Goal: Task Accomplishment & Management: Use online tool/utility

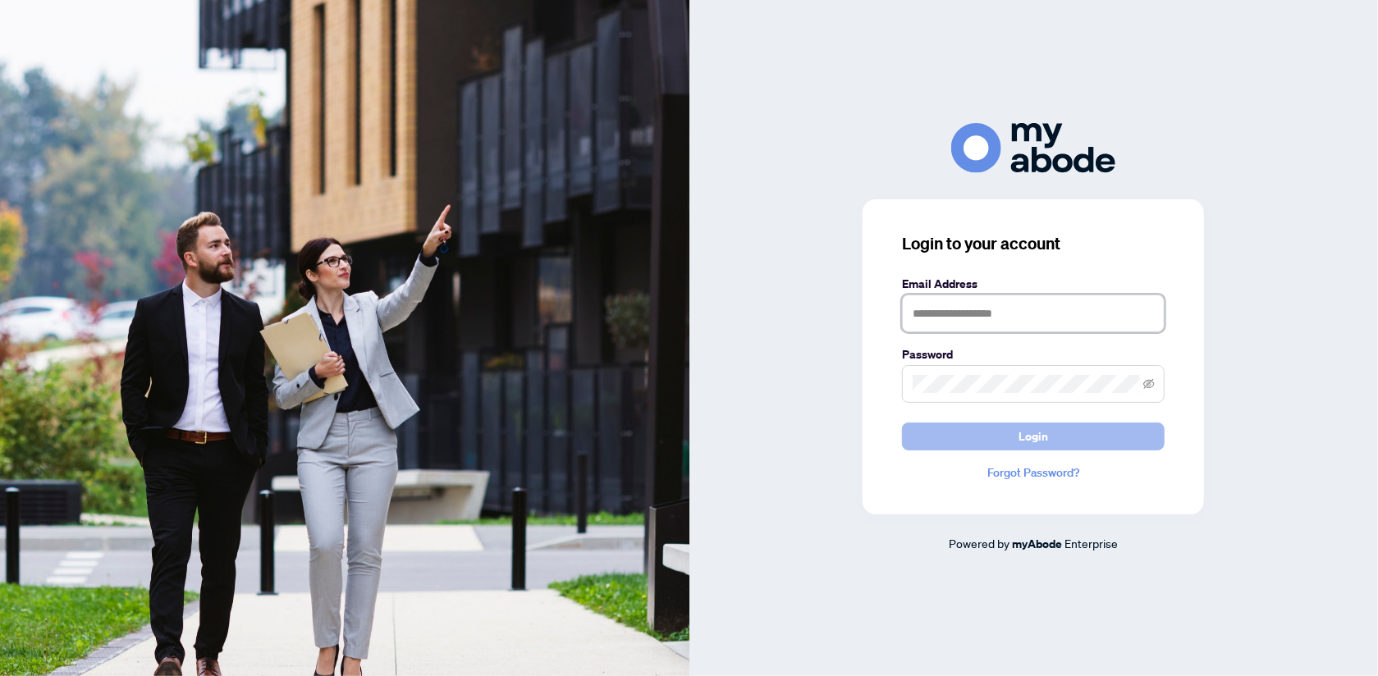
type input "**********"
click at [1039, 427] on span "Login" at bounding box center [1033, 436] width 30 height 26
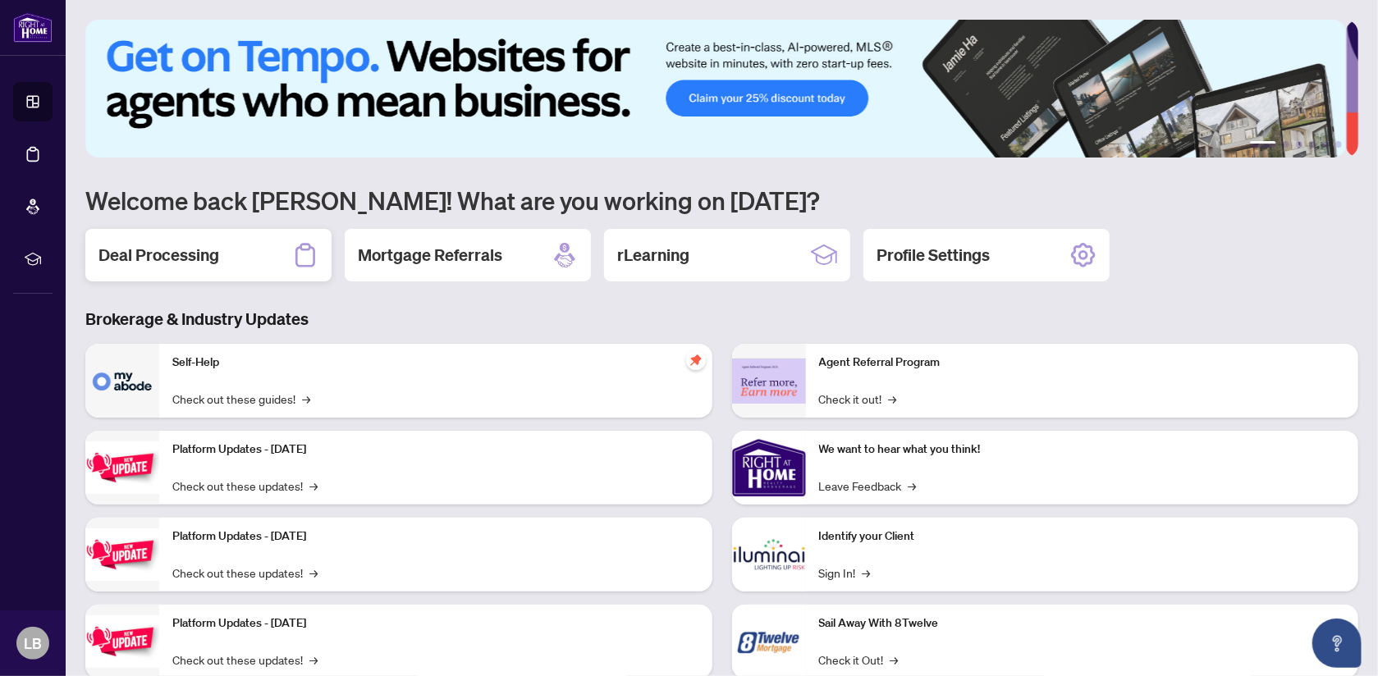
click at [218, 259] on h2 "Deal Processing" at bounding box center [158, 255] width 121 height 23
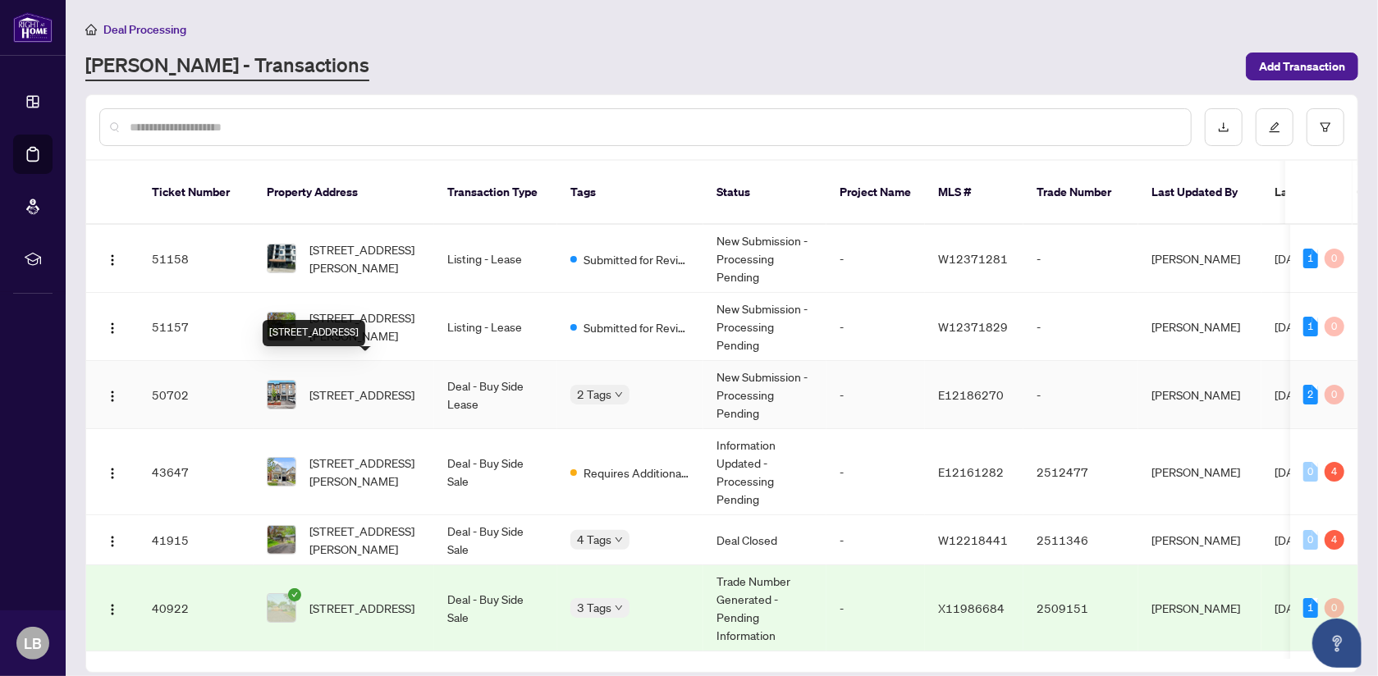
click at [353, 386] on span "[STREET_ADDRESS]" at bounding box center [361, 395] width 105 height 18
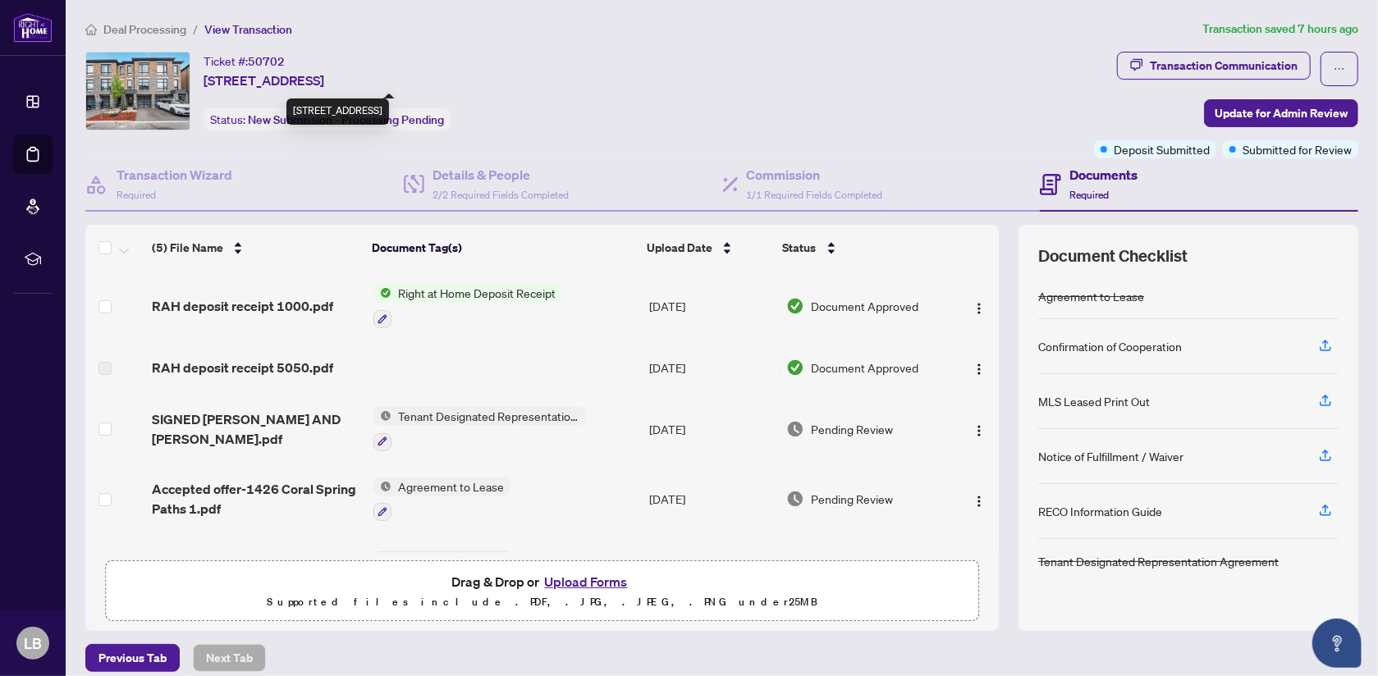
drag, startPoint x: 204, startPoint y: 80, endPoint x: 420, endPoint y: 75, distance: 215.8
click at [324, 75] on span "[STREET_ADDRESS]" at bounding box center [263, 81] width 121 height 20
copy span "[STREET_ADDRESS]"
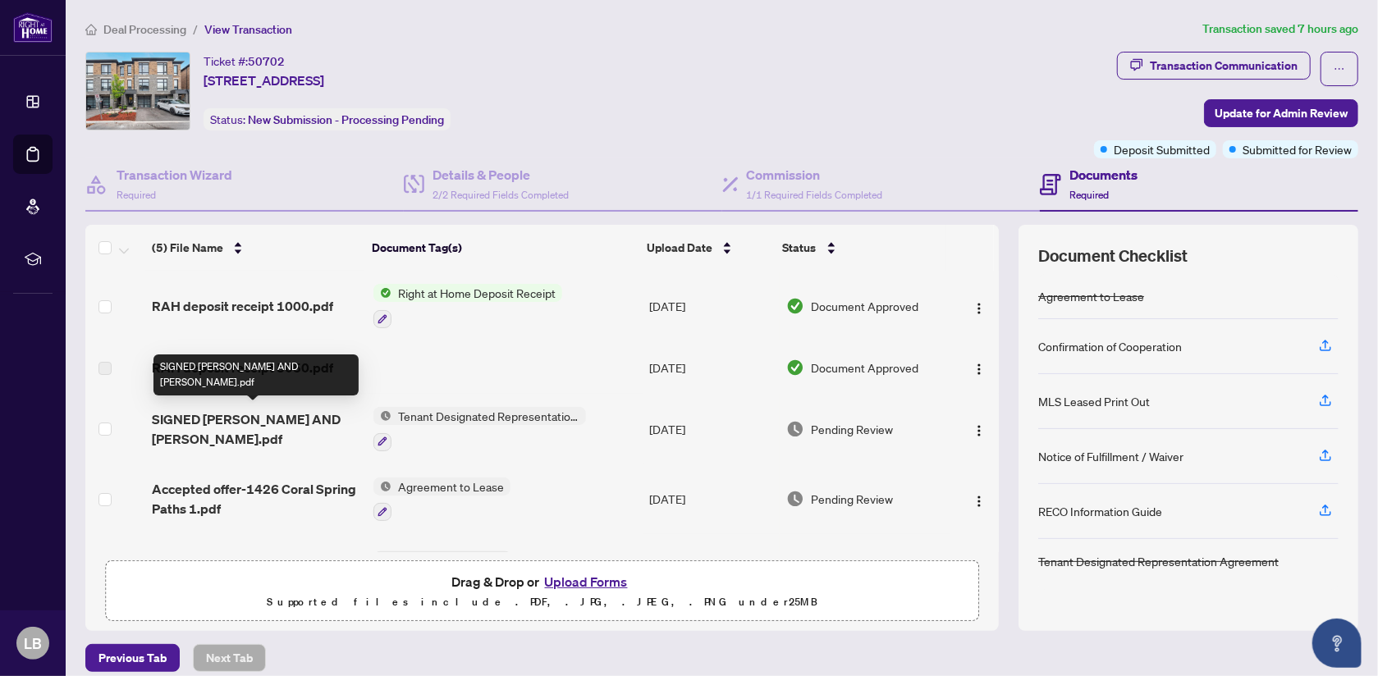
click at [223, 417] on span "SIGNED [PERSON_NAME] AND [PERSON_NAME].pdf" at bounding box center [256, 428] width 208 height 39
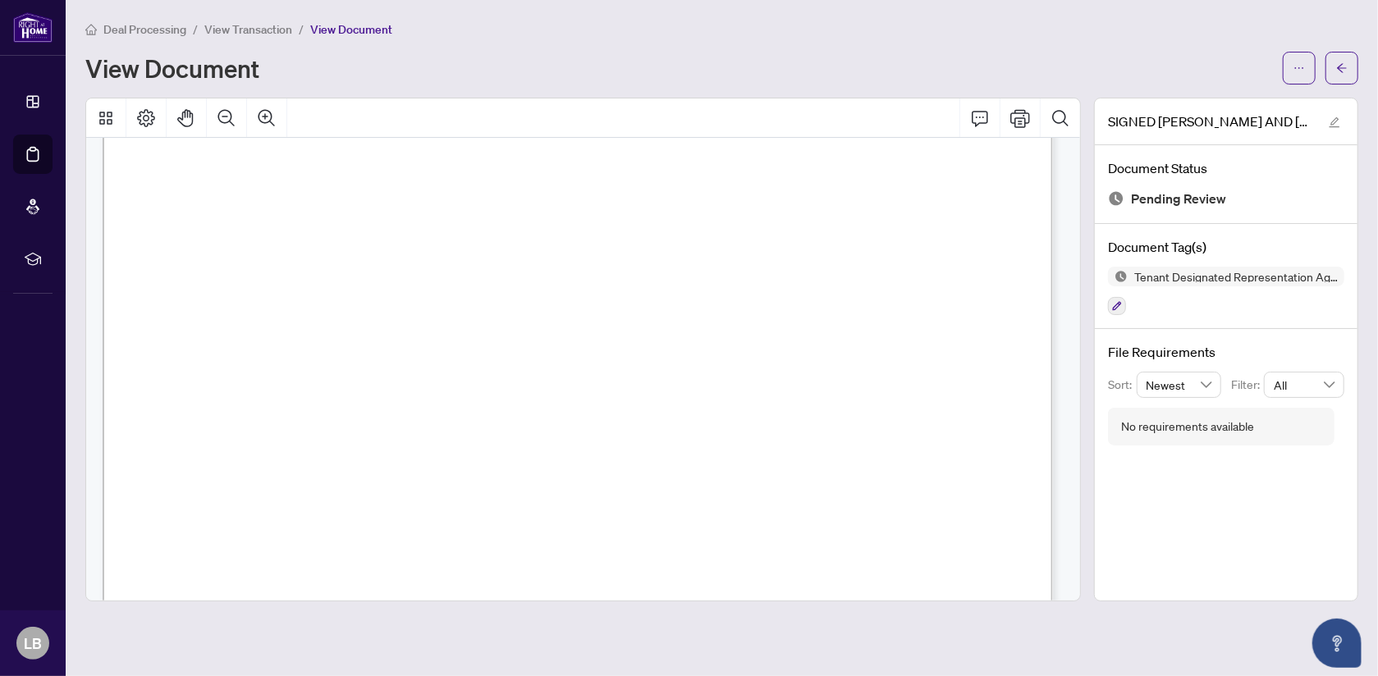
scroll to position [22237, 0]
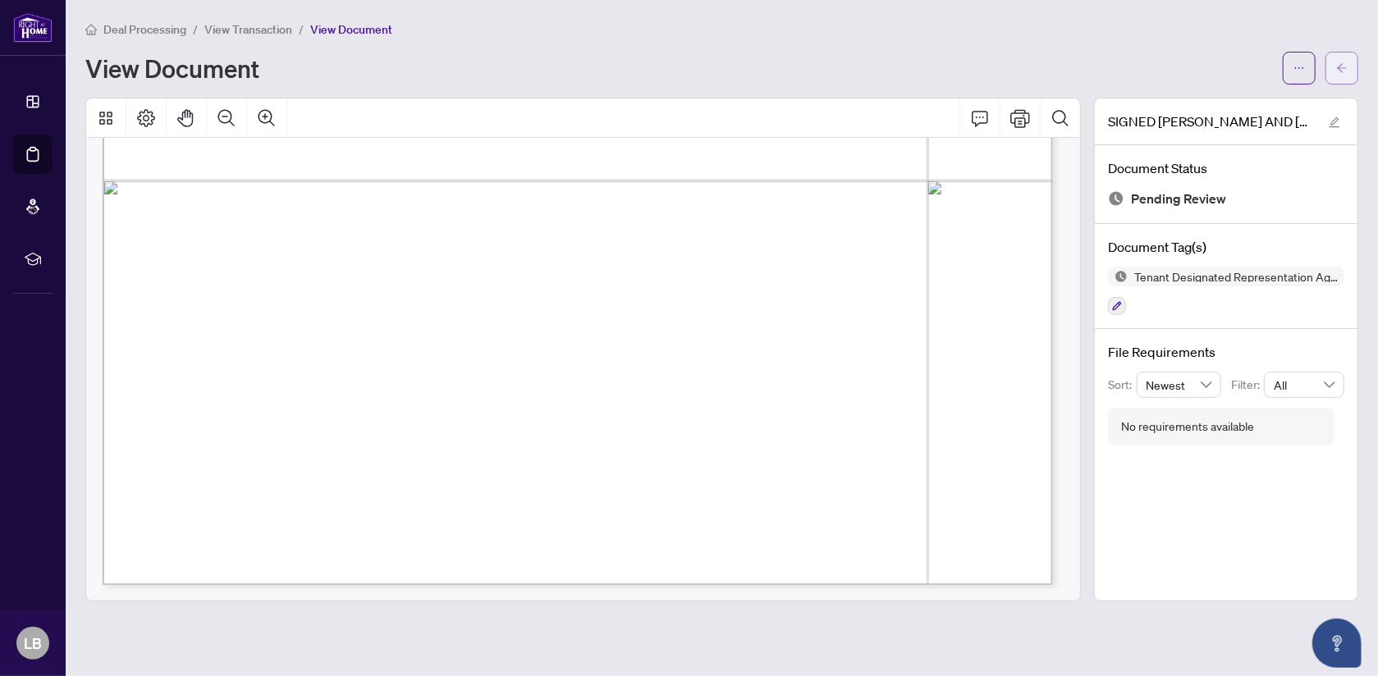
click at [1341, 66] on icon "arrow-left" at bounding box center [1341, 67] width 11 height 11
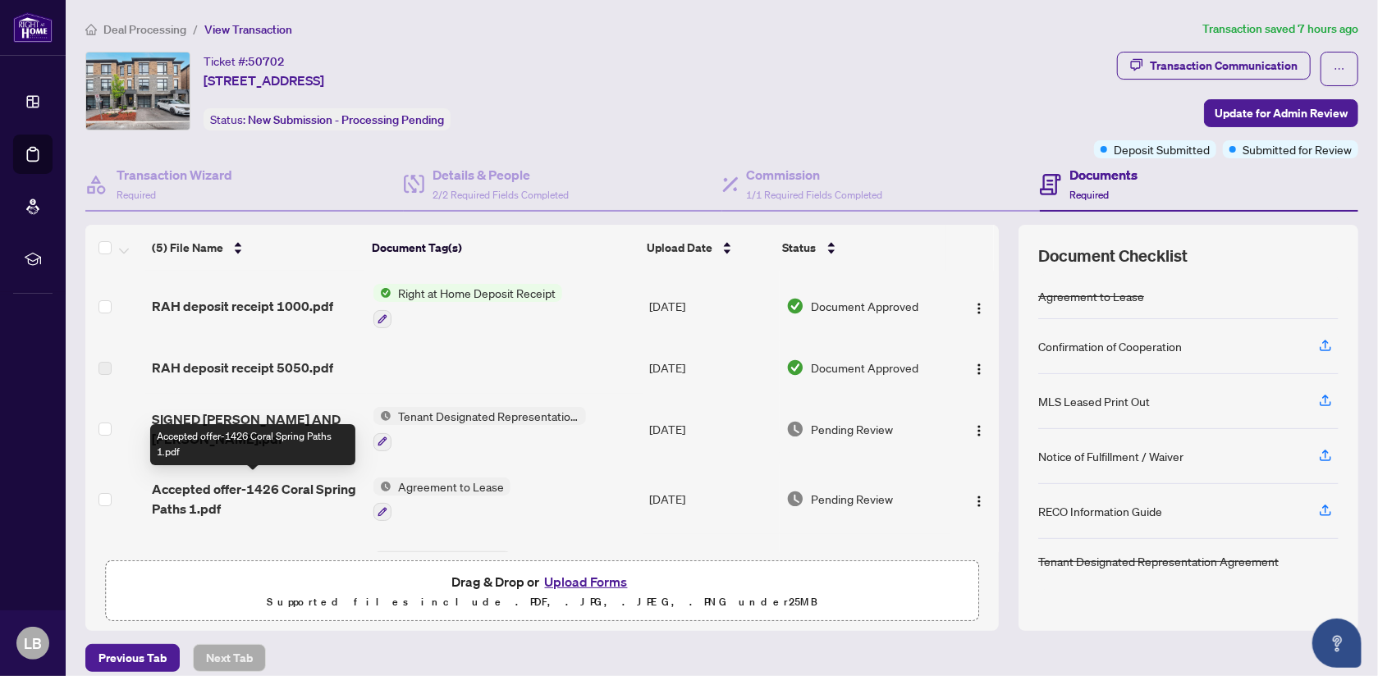
click at [236, 485] on span "Accepted offer-1426 Coral Spring Paths 1.pdf" at bounding box center [256, 498] width 208 height 39
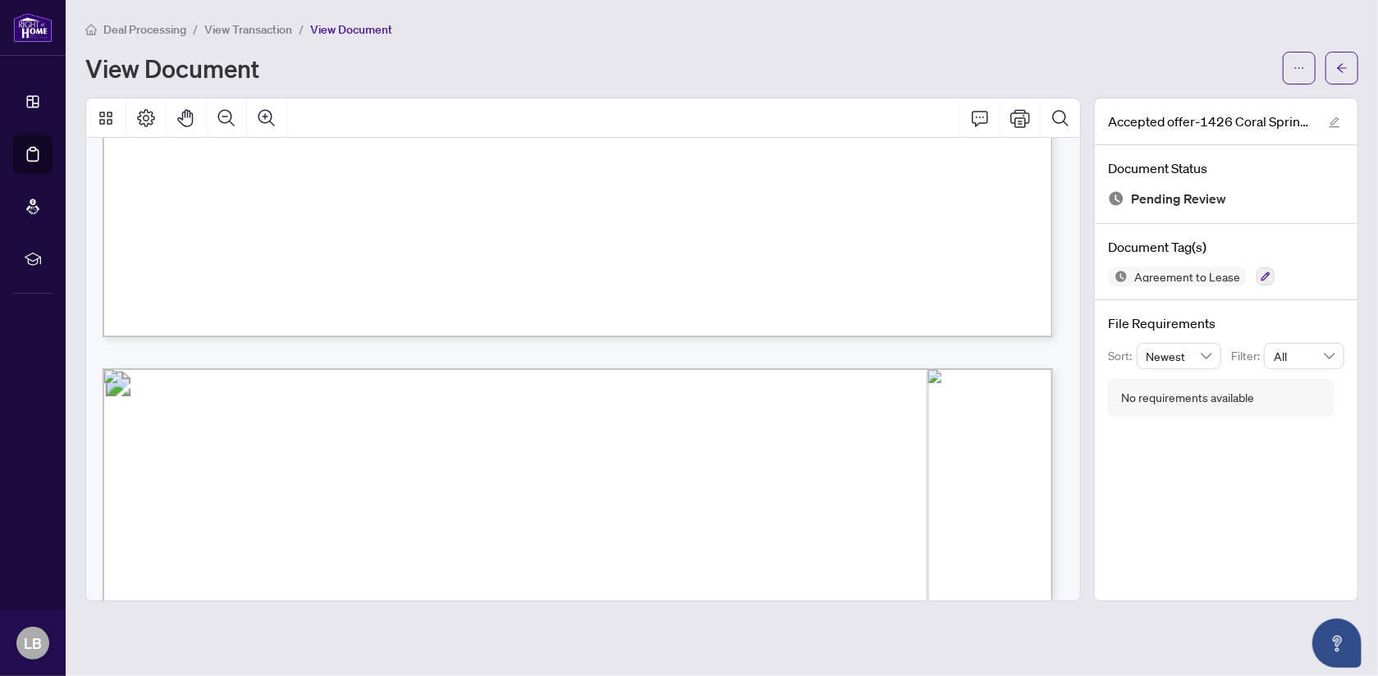
scroll to position [7249, 0]
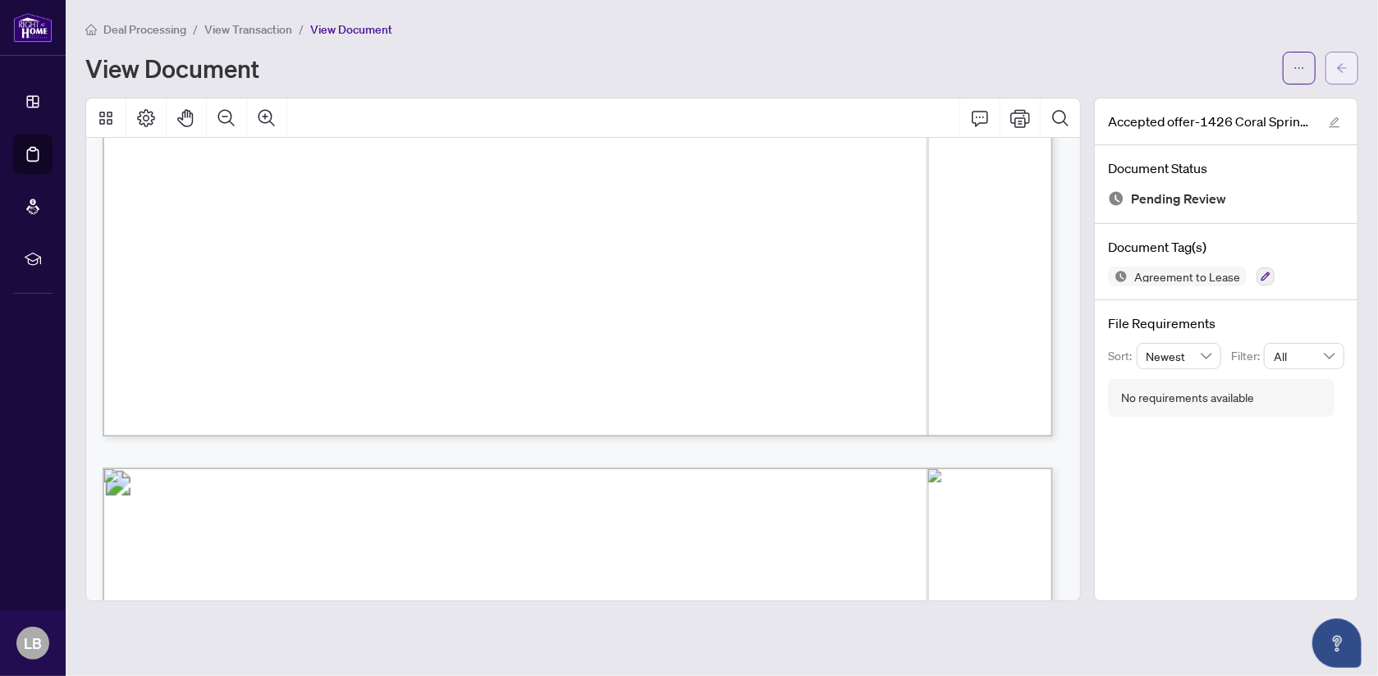
click at [1334, 64] on button "button" at bounding box center [1341, 68] width 33 height 33
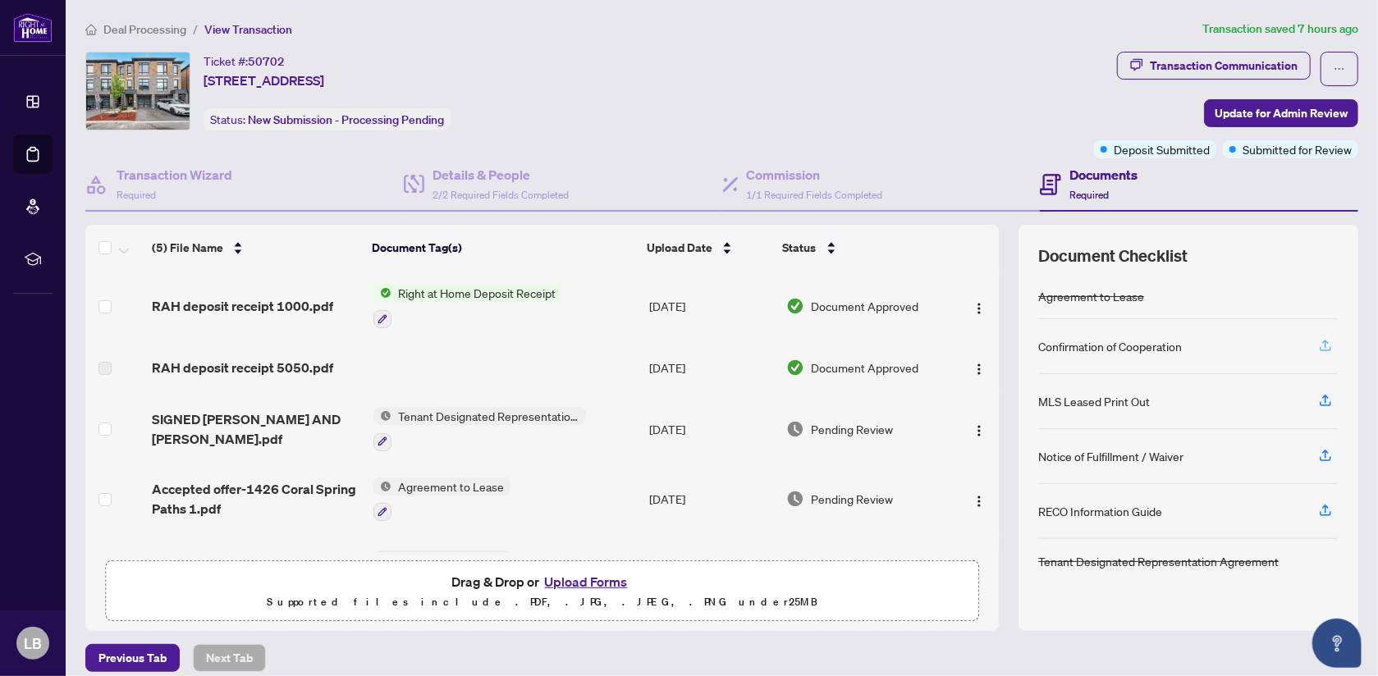
click at [1318, 341] on icon "button" at bounding box center [1325, 345] width 15 height 15
